Goal: Transaction & Acquisition: Purchase product/service

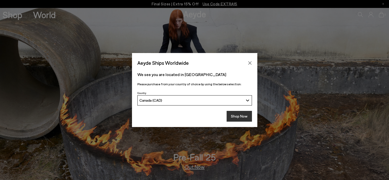
click at [238, 115] on button "Shop Now" at bounding box center [239, 116] width 25 height 11
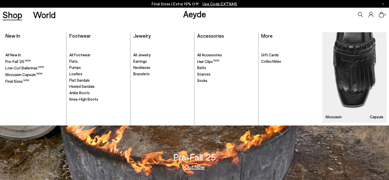
click at [84, 90] on ul ". All Footwear Flats" at bounding box center [98, 83] width 58 height 84
click at [84, 92] on span "Ankle Boots" at bounding box center [79, 92] width 20 height 5
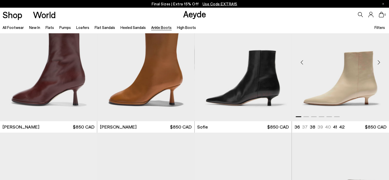
scroll to position [409, 0]
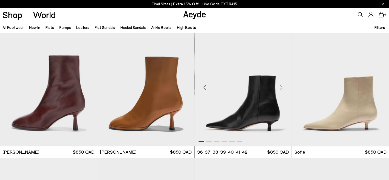
click at [283, 86] on div "Next slide" at bounding box center [281, 87] width 15 height 15
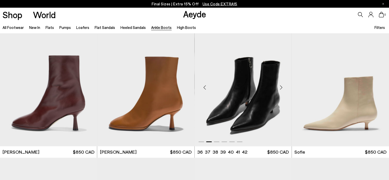
click at [283, 86] on div "Next slide" at bounding box center [281, 87] width 15 height 15
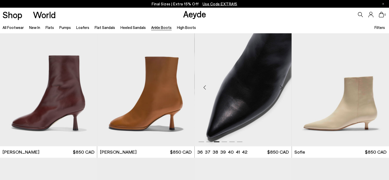
click at [283, 86] on div "Next slide" at bounding box center [281, 87] width 15 height 15
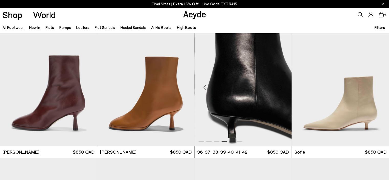
click at [283, 86] on div "Next slide" at bounding box center [281, 87] width 15 height 15
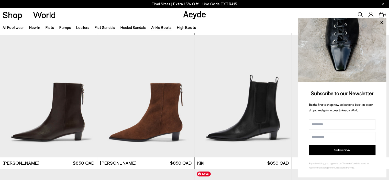
scroll to position [665, 0]
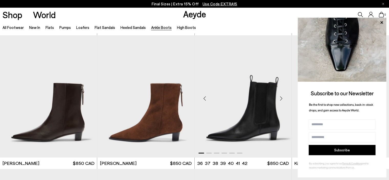
click at [283, 97] on div "Next slide" at bounding box center [281, 98] width 15 height 15
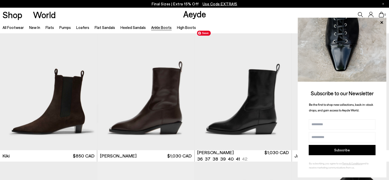
scroll to position [819, 0]
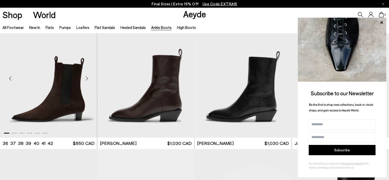
click at [86, 77] on div "Next slide" at bounding box center [86, 78] width 15 height 15
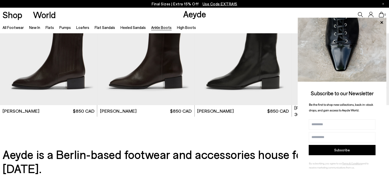
scroll to position [1126, 0]
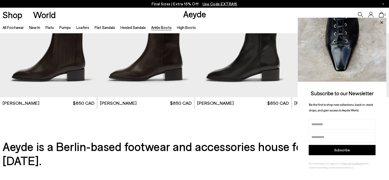
click at [382, 22] on icon at bounding box center [381, 22] width 3 height 3
click at [382, 20] on icon at bounding box center [381, 22] width 7 height 7
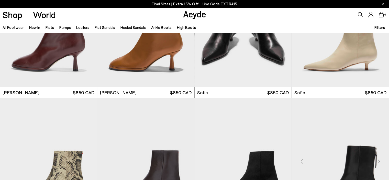
scroll to position [457, 0]
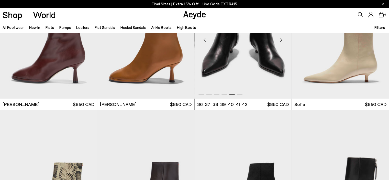
click at [257, 65] on img "5 / 6" at bounding box center [243, 38] width 97 height 122
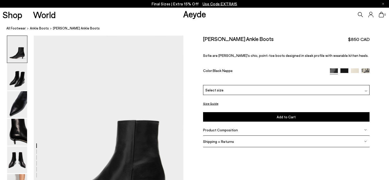
scroll to position [77, 0]
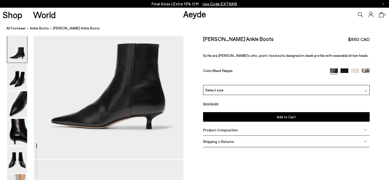
click at [15, 53] on img at bounding box center [17, 49] width 20 height 27
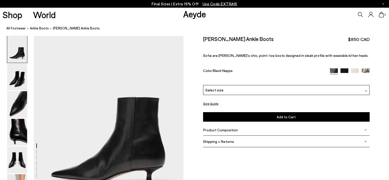
scroll to position [0, 0]
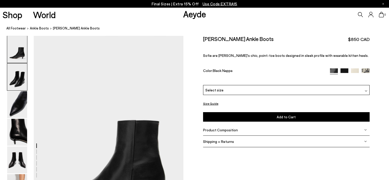
click at [14, 80] on img at bounding box center [17, 76] width 20 height 27
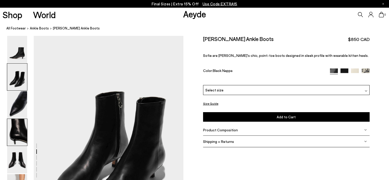
click at [19, 137] on img at bounding box center [17, 132] width 20 height 27
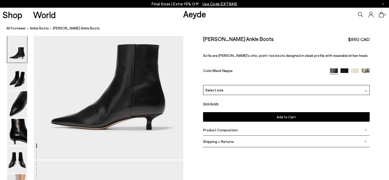
scroll to position [77, 0]
